Goal: Task Accomplishment & Management: Use online tool/utility

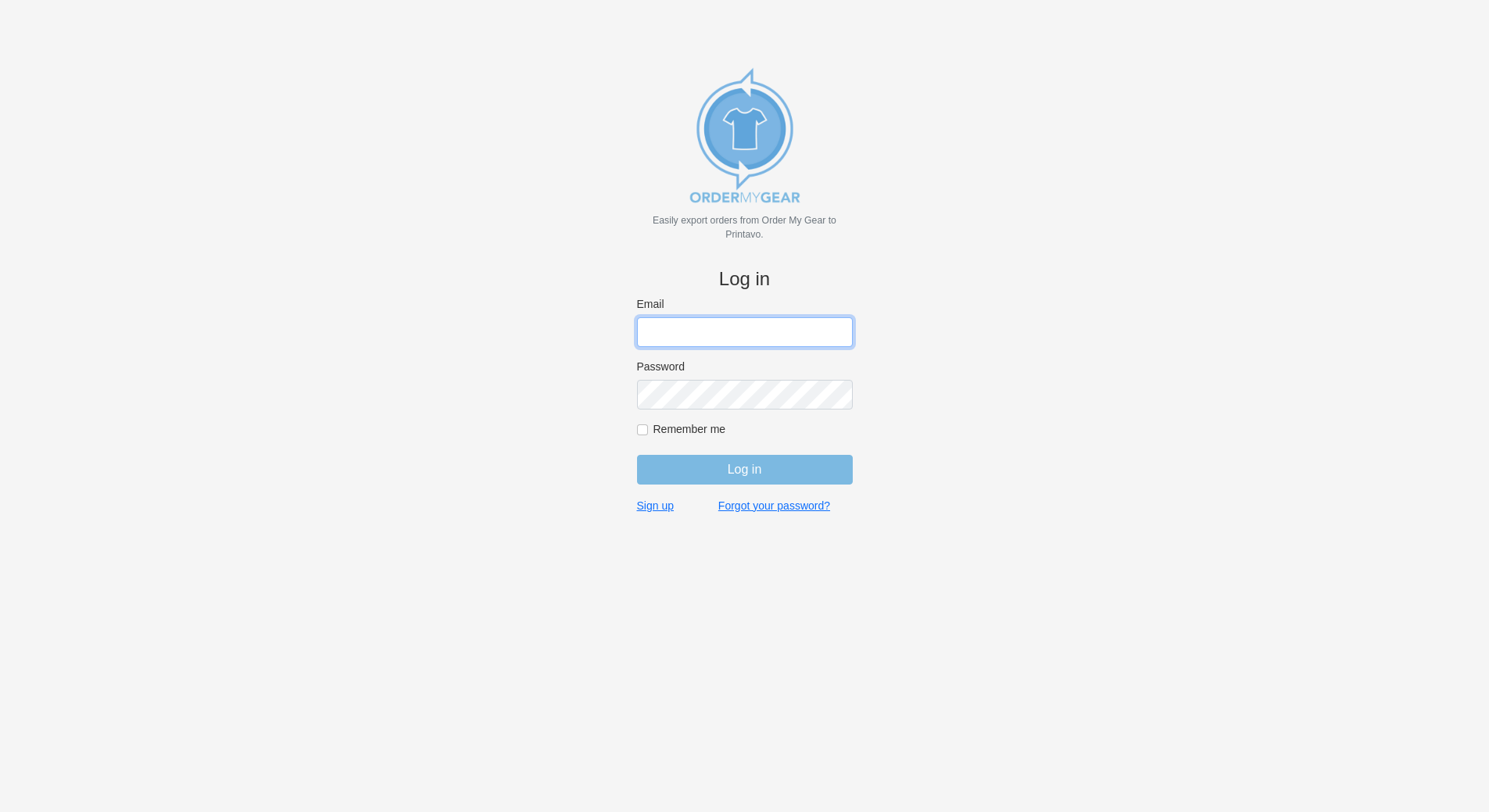
type input "john@medhatsfs.ca"
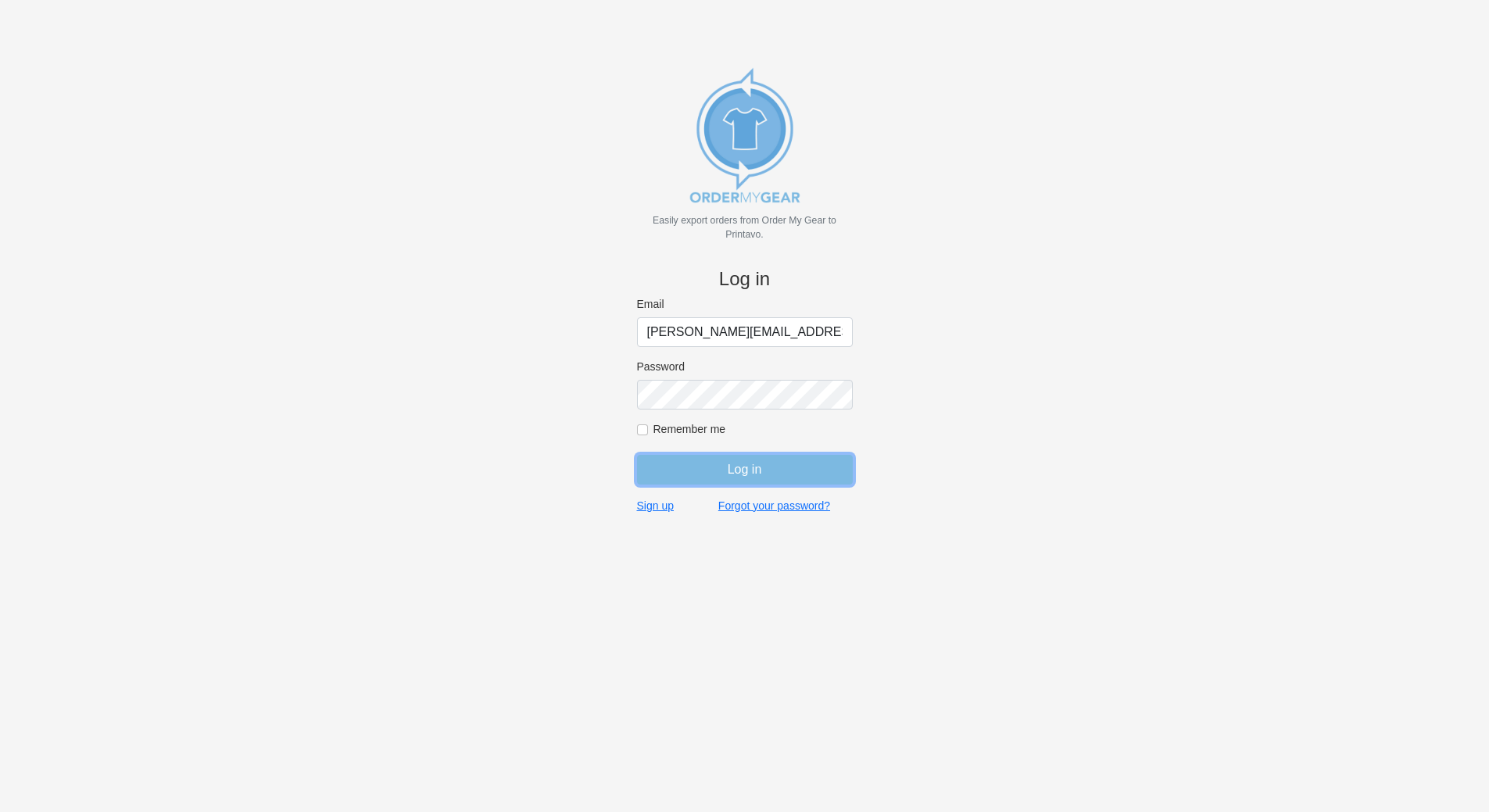
click at [741, 471] on input "Log in" at bounding box center [745, 469] width 216 height 30
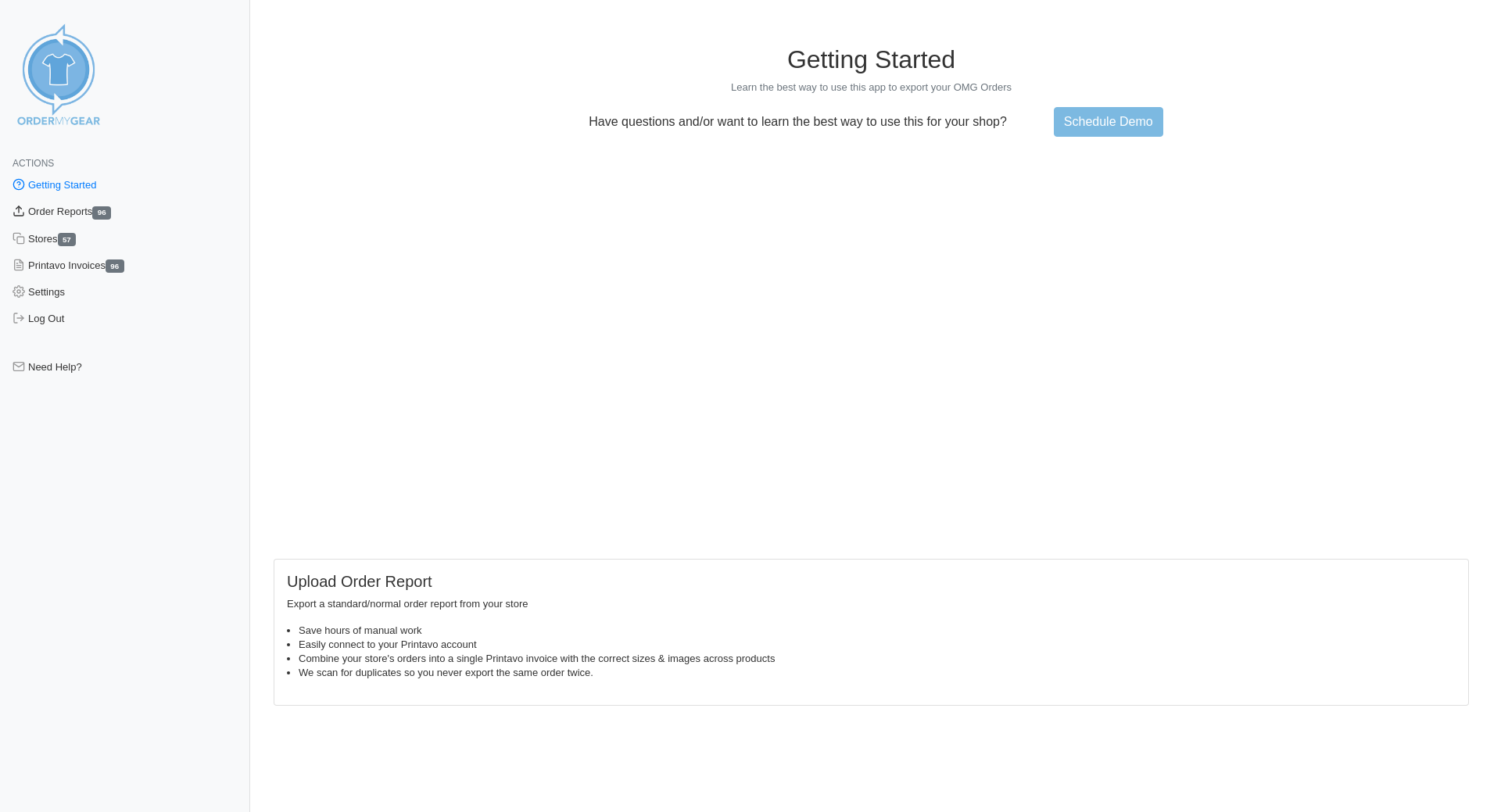
click at [55, 209] on link "Order Reports 96" at bounding box center [125, 212] width 250 height 26
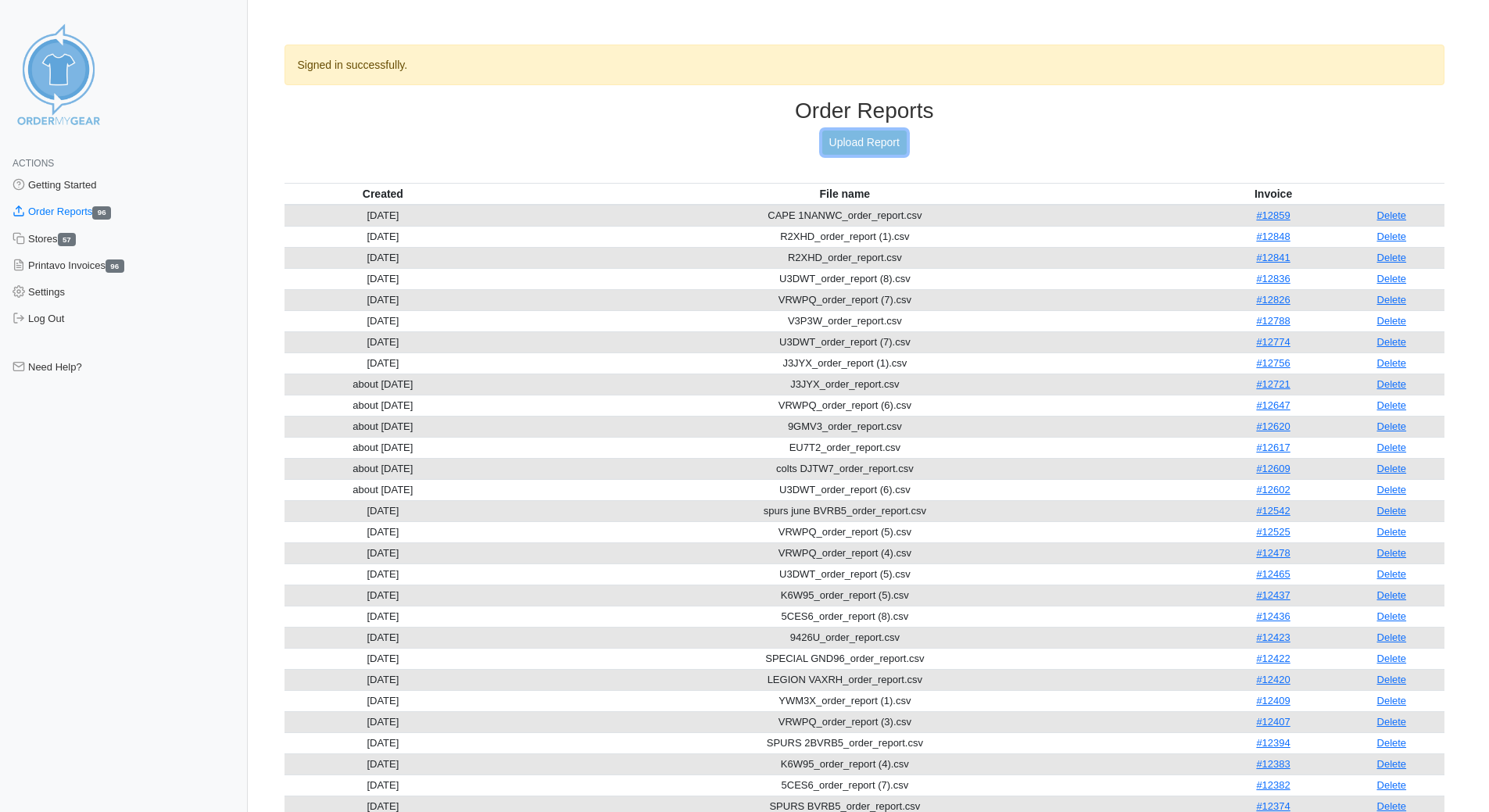
click at [880, 141] on link "Upload Report" at bounding box center [865, 142] width 85 height 24
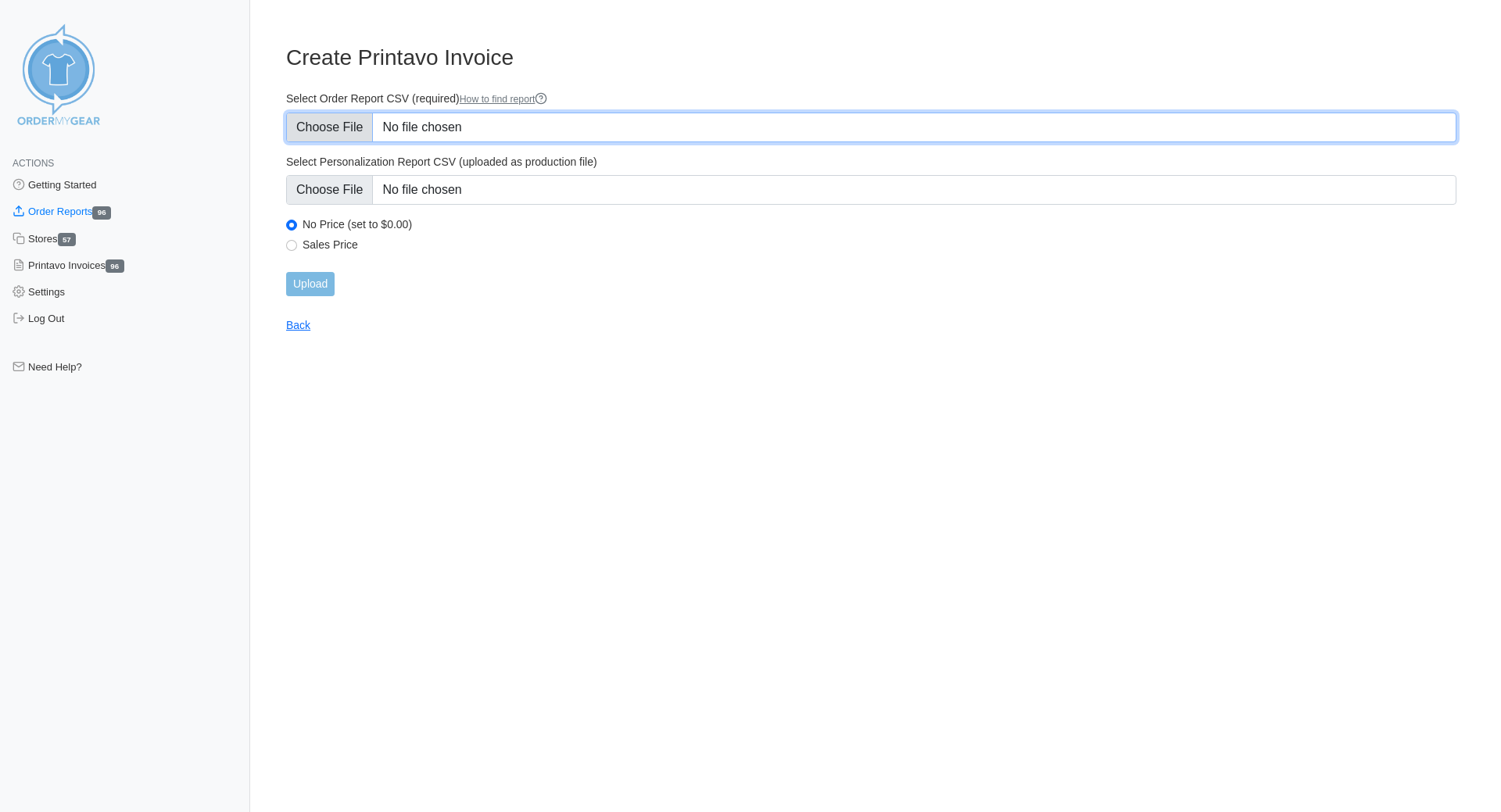
click at [318, 129] on input "Select Order Report CSV (required) How to find report" at bounding box center [871, 127] width 1170 height 30
type input "C:\fakepath\mccoy grad APZUY_order_report.csv"
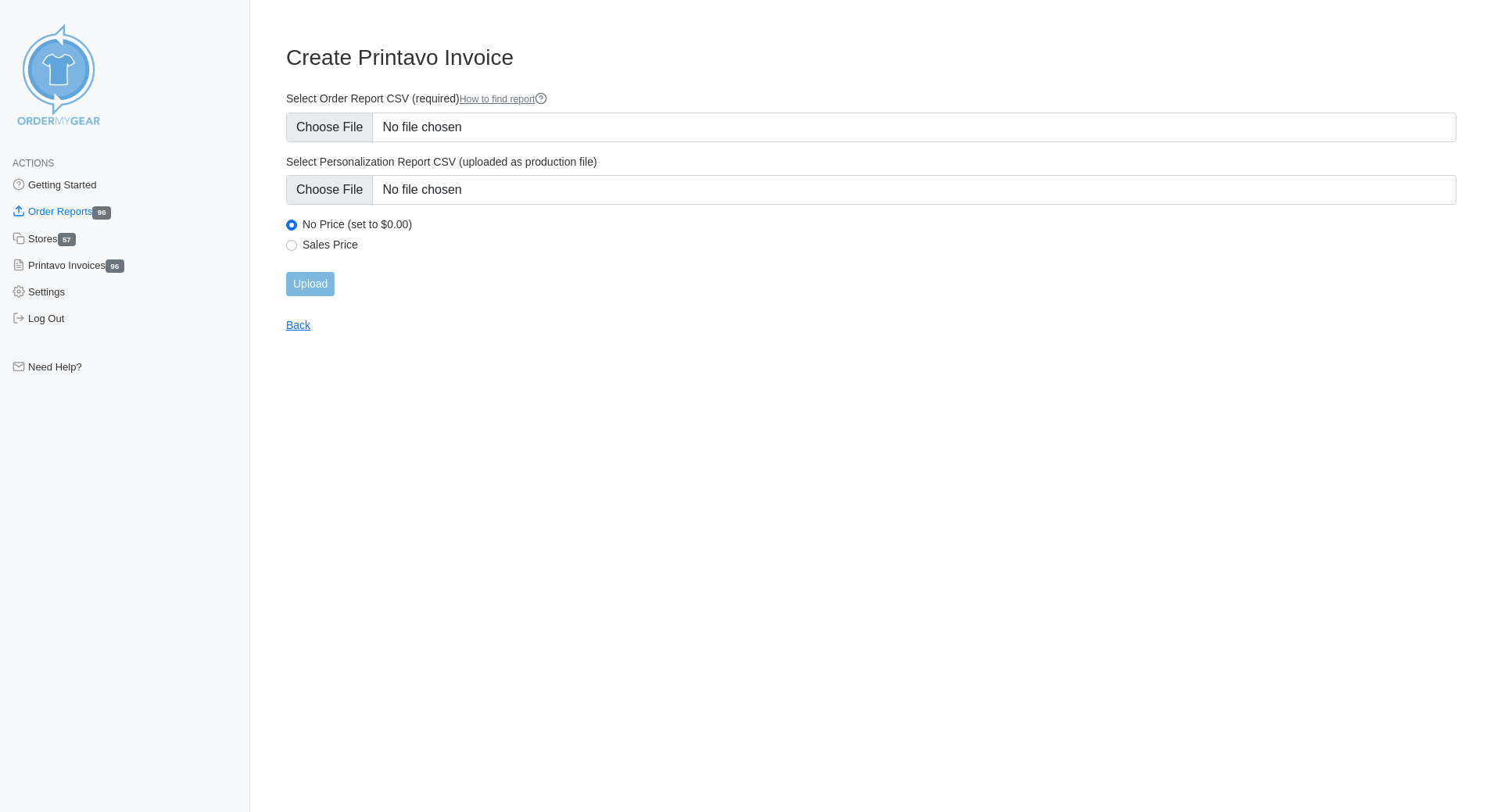
click at [304, 240] on label "Sales Price" at bounding box center [880, 245] width 1154 height 14
click at [297, 240] on input "Sales Price" at bounding box center [292, 245] width 11 height 11
radio input "true"
click at [313, 284] on input "Upload" at bounding box center [310, 284] width 49 height 24
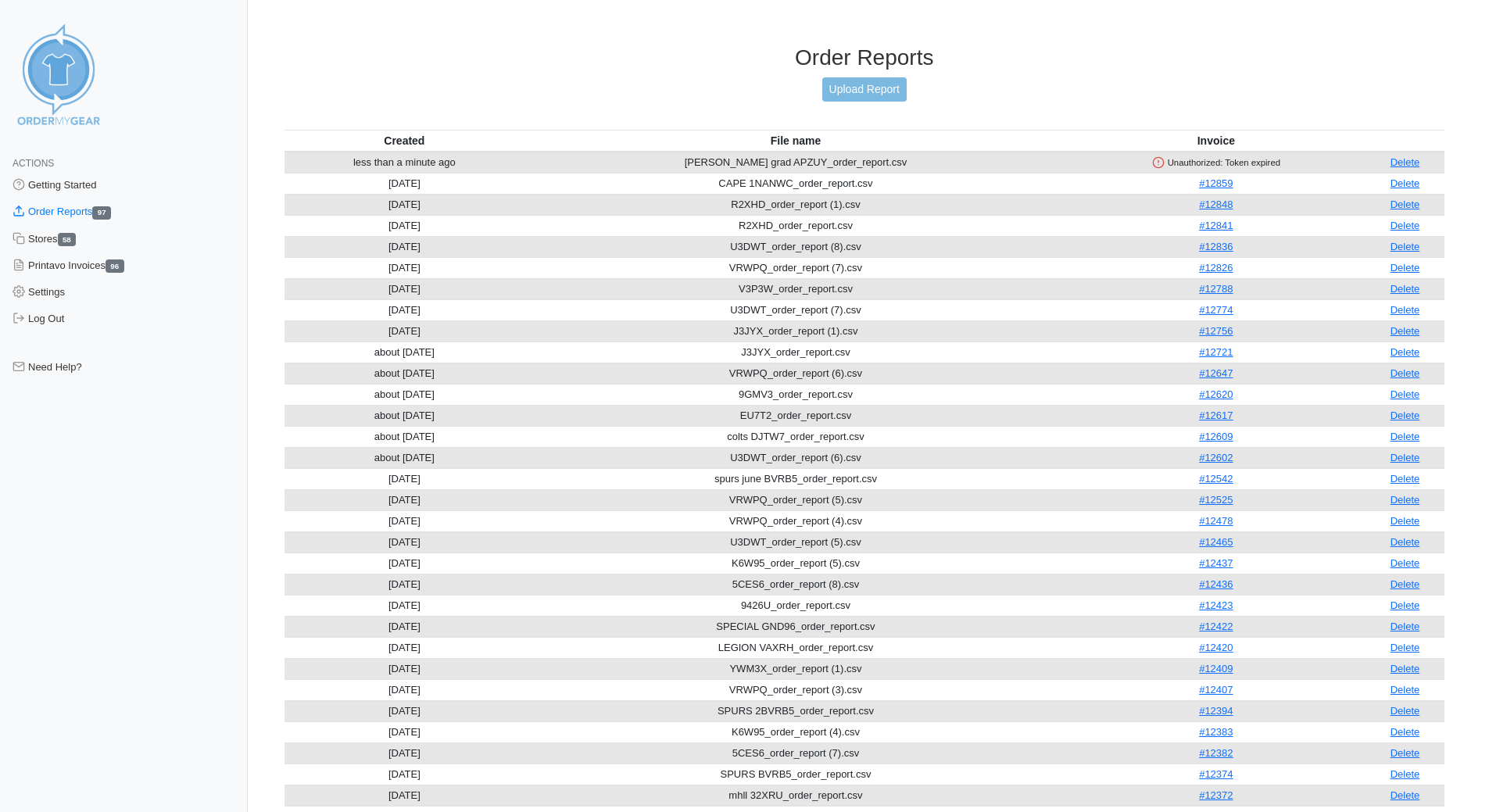
click at [853, 160] on td "[PERSON_NAME] grad APZUY_order_report.csv" at bounding box center [795, 162] width 542 height 22
click at [756, 162] on td "[PERSON_NAME] grad APZUY_order_report.csv" at bounding box center [795, 162] width 542 height 22
click at [1008, 103] on div "Order Reports Upload Report" at bounding box center [864, 87] width 1160 height 85
click at [865, 93] on link "Upload Report" at bounding box center [865, 89] width 85 height 24
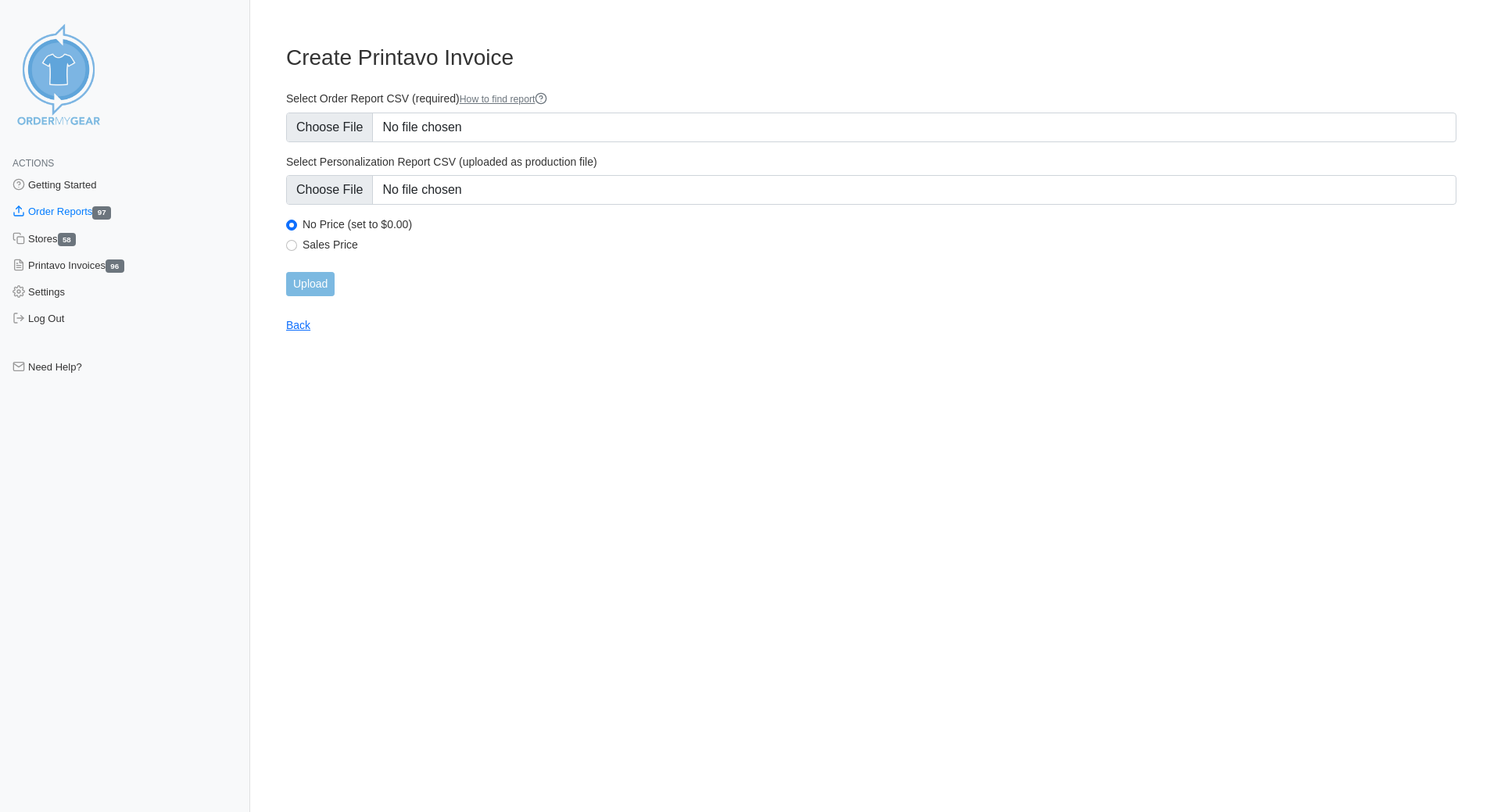
click at [307, 247] on label "Sales Price" at bounding box center [880, 245] width 1154 height 14
click at [297, 247] on input "Sales Price" at bounding box center [292, 245] width 11 height 11
radio input "true"
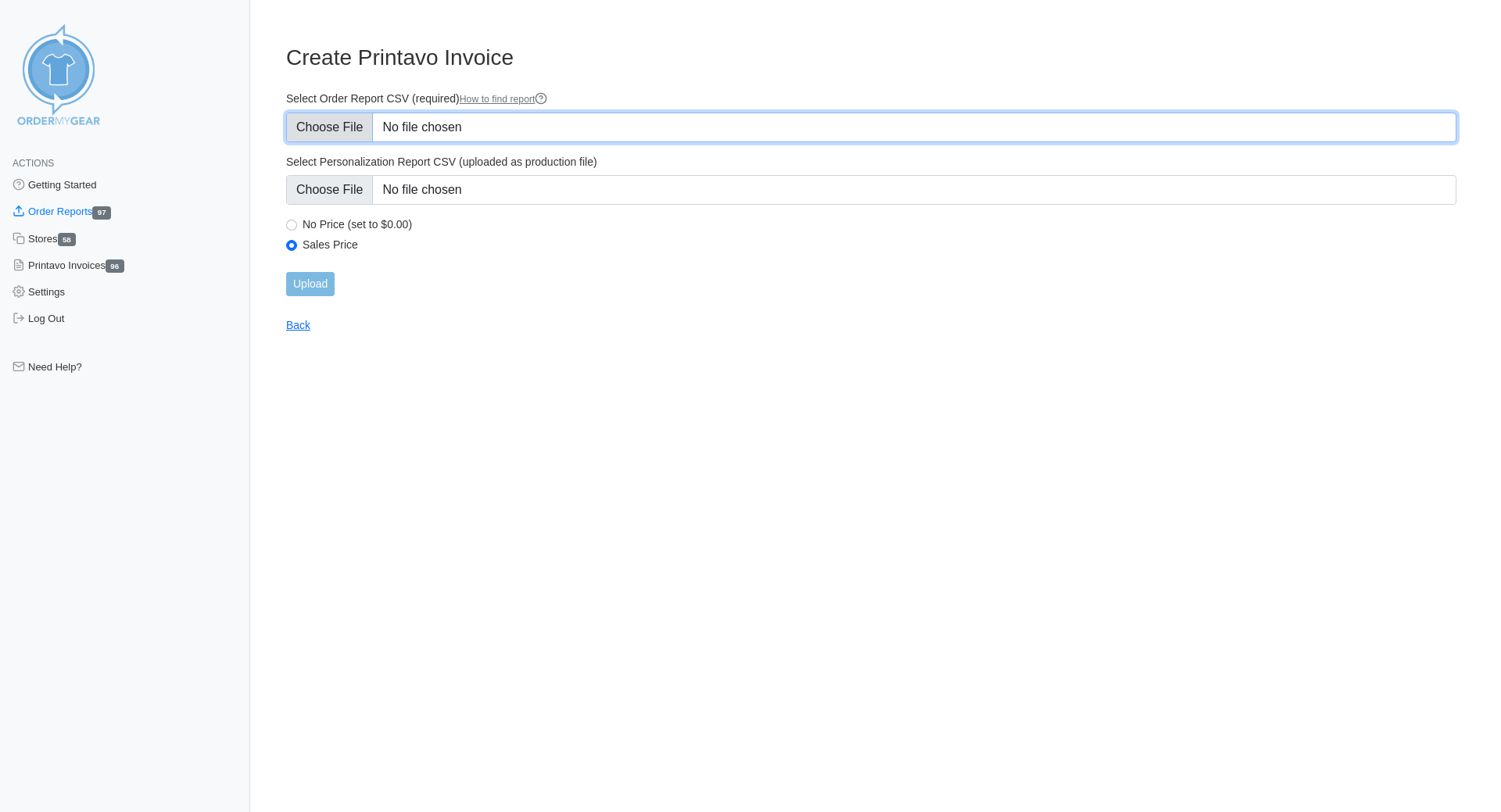
click at [350, 125] on input "Select Order Report CSV (required) How to find report" at bounding box center [871, 127] width 1170 height 30
type input "C:\fakepath\mccoy grad APZUY_order_report.csv"
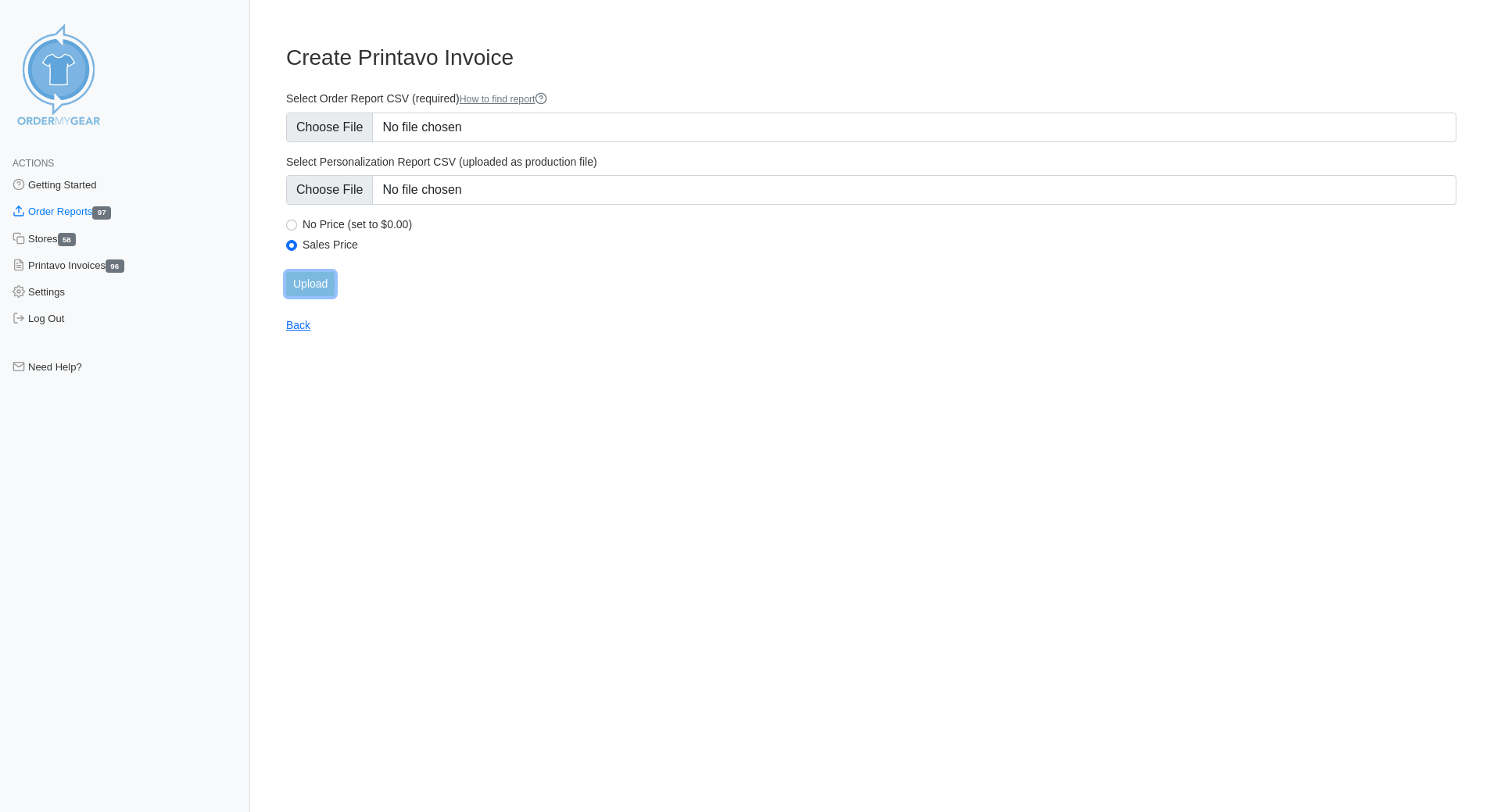
click at [306, 285] on input "Upload" at bounding box center [310, 284] width 49 height 24
